Goal: Entertainment & Leisure: Consume media (video, audio)

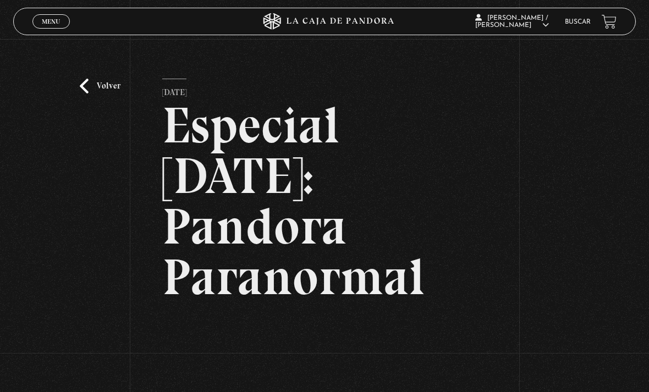
scroll to position [-13, 0]
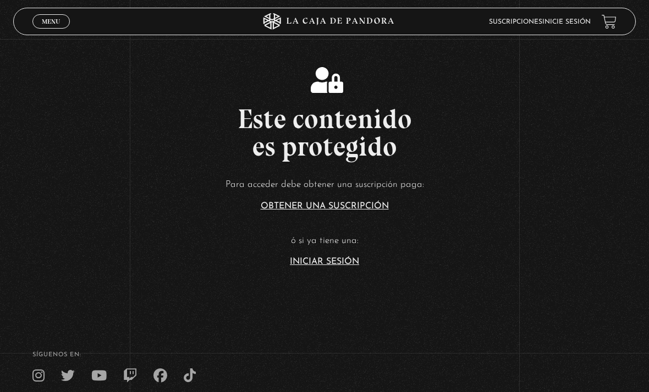
click at [288, 290] on section "Este contenido es protegido Para acceder debe obtener una suscripción paga: Obt…" at bounding box center [324, 157] width 649 height 314
click at [323, 250] on p "ó si ya tiene una:" at bounding box center [324, 241] width 649 height 17
click at [309, 266] on link "Iniciar Sesión" at bounding box center [324, 261] width 69 height 9
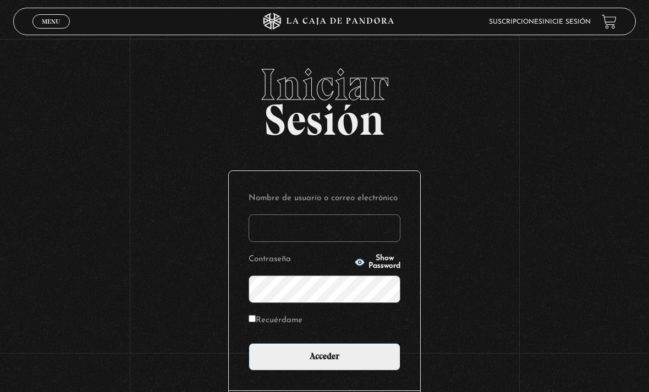
type input "victor.mendiola0309@gmail.com"
click at [325, 363] on input "Acceder" at bounding box center [325, 357] width 152 height 28
click at [283, 371] on input "Acceder" at bounding box center [325, 357] width 152 height 28
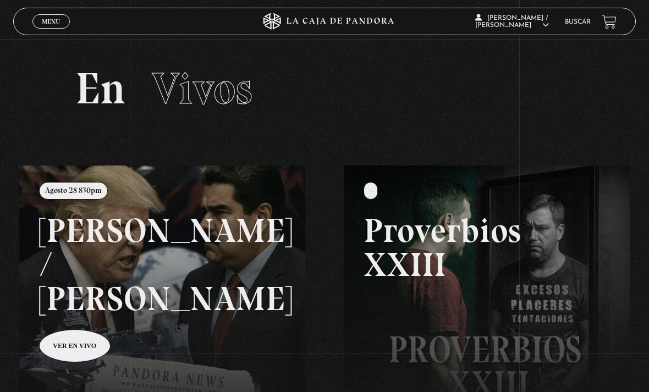
click at [43, 37] on div "ingresar al sitio Ver Video Más Información Solicitar Por favor coloque su disp…" at bounding box center [324, 304] width 649 height 609
click at [43, 25] on span "Menu" at bounding box center [51, 21] width 18 height 7
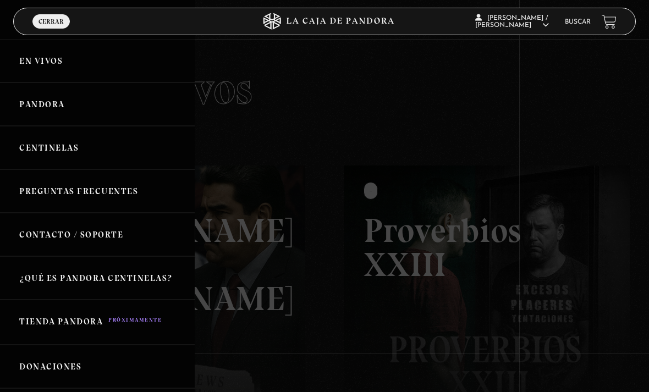
click at [26, 103] on link "Pandora" at bounding box center [97, 104] width 195 height 43
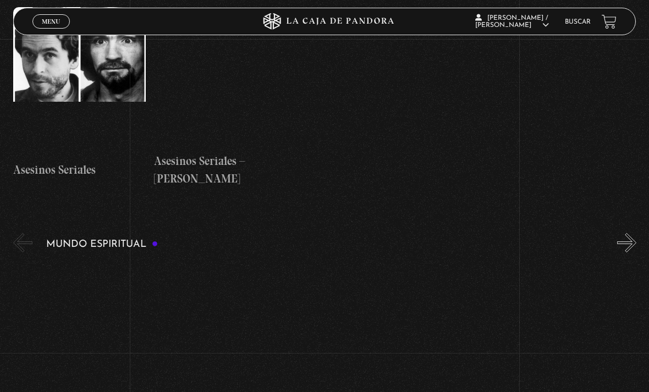
scroll to position [3292, 0]
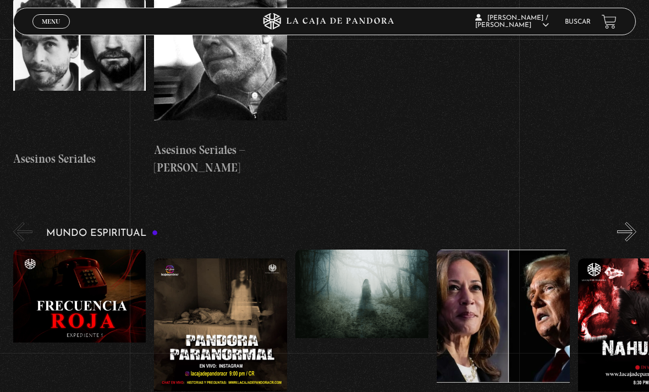
click at [323, 250] on figure at bounding box center [361, 324] width 133 height 149
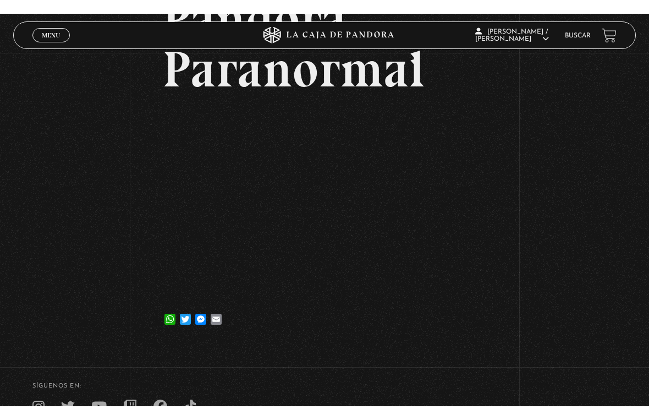
scroll to position [13, 0]
